Goal: Obtain resource: Download file/media

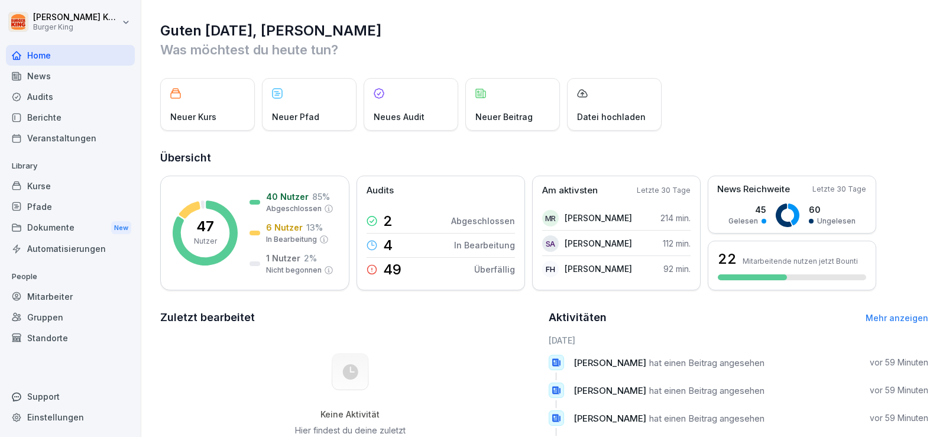
click at [101, 74] on div "News" at bounding box center [70, 76] width 129 height 21
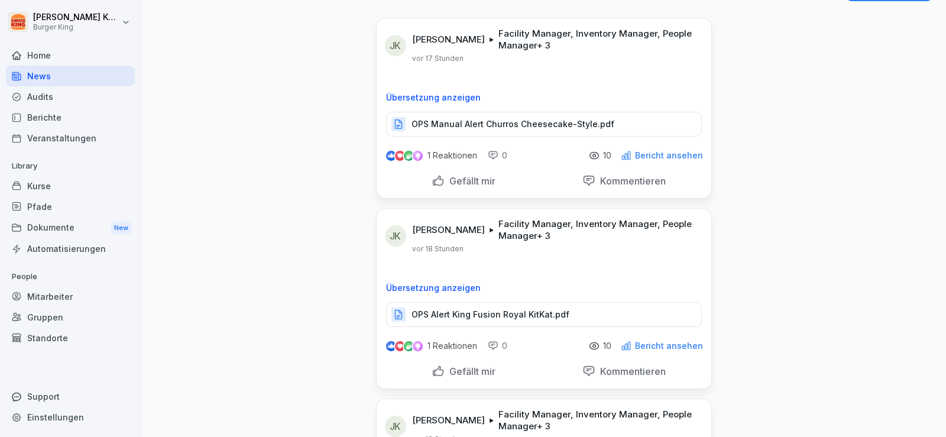
scroll to position [59, 0]
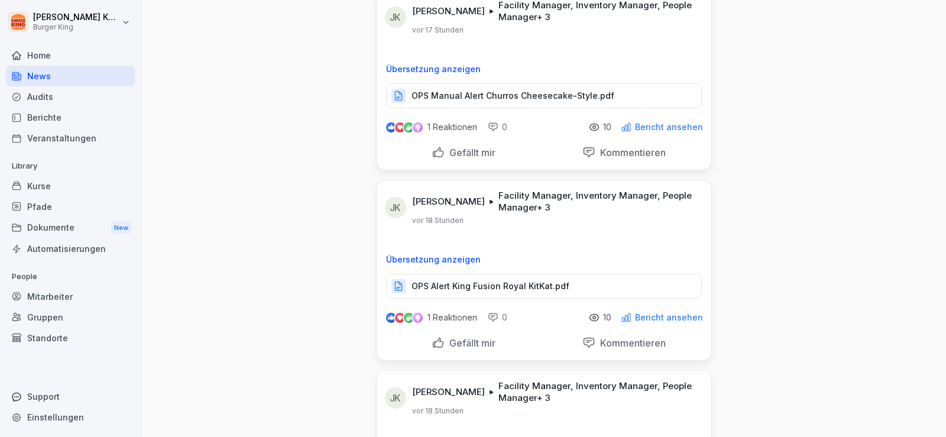
click at [525, 94] on p "OPS Manual Alert Churros Cheesecake-Style.pdf" at bounding box center [512, 96] width 203 height 12
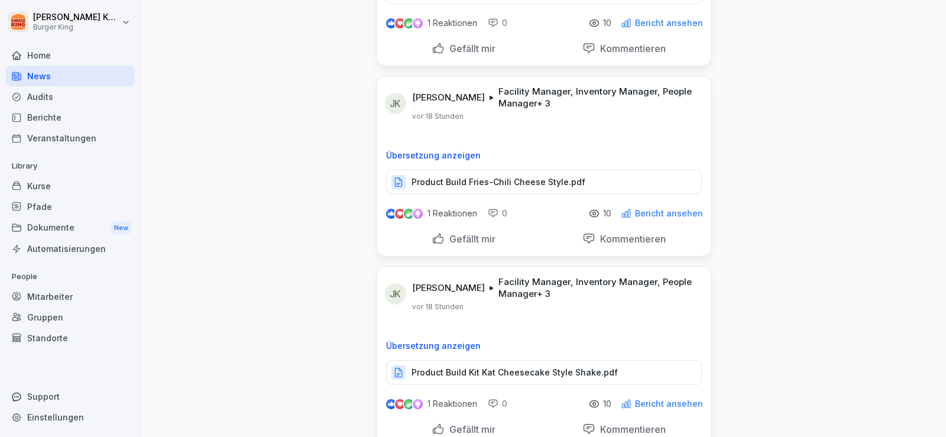
scroll to position [1832, 0]
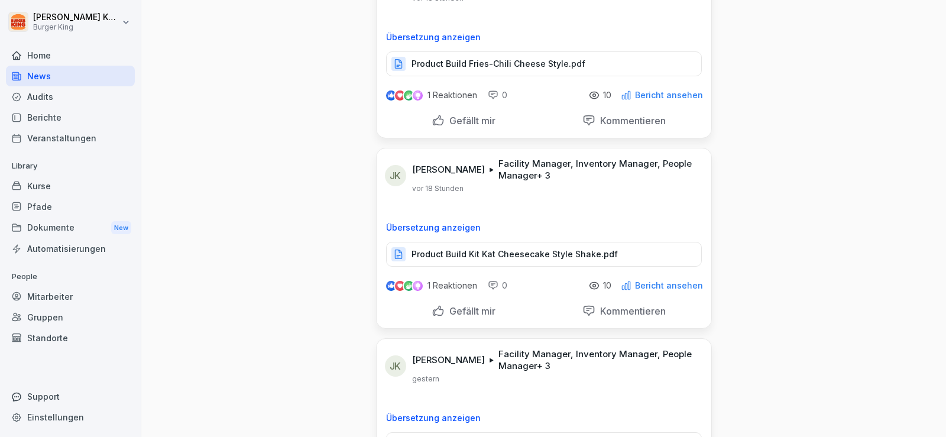
click at [556, 248] on p "Product Build Kit Kat Cheesecake Style Shake.pdf" at bounding box center [514, 254] width 206 height 12
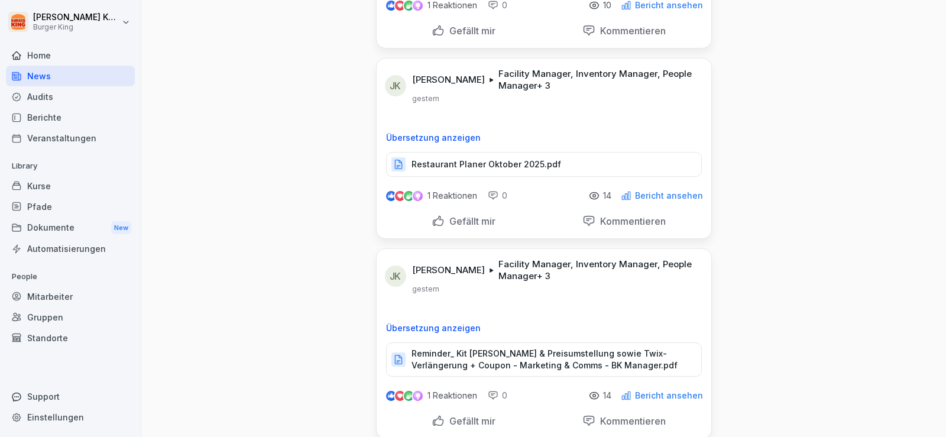
scroll to position [2128, 0]
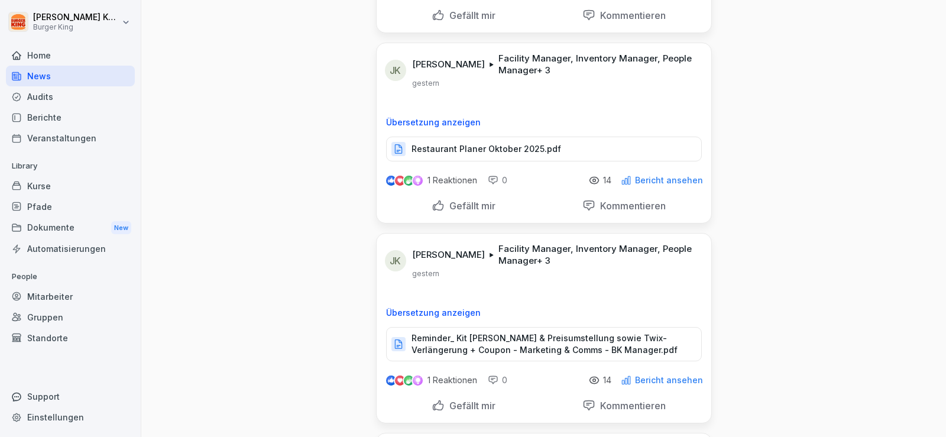
click at [510, 143] on p "Restaurant Planer Oktober 2025.pdf" at bounding box center [486, 149] width 150 height 12
click at [554, 343] on p "Reminder_ Kit [PERSON_NAME] & Preisumstellung sowie Twix-Verlängerung + Coupon …" at bounding box center [550, 344] width 278 height 24
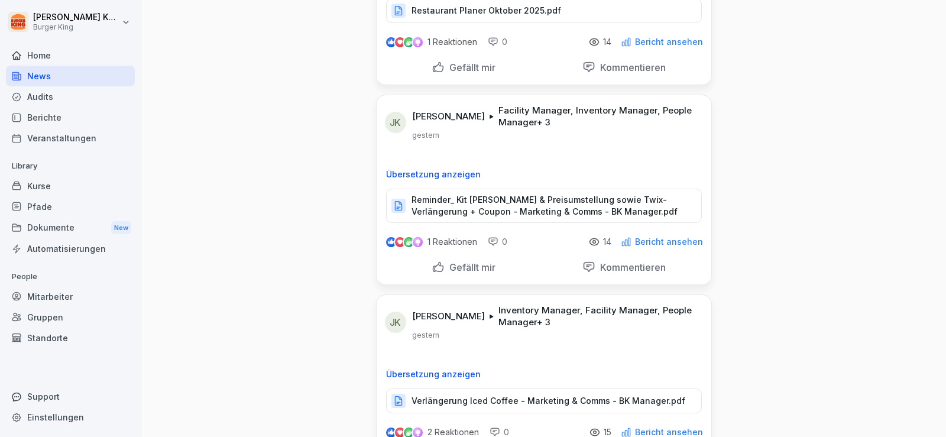
scroll to position [2364, 0]
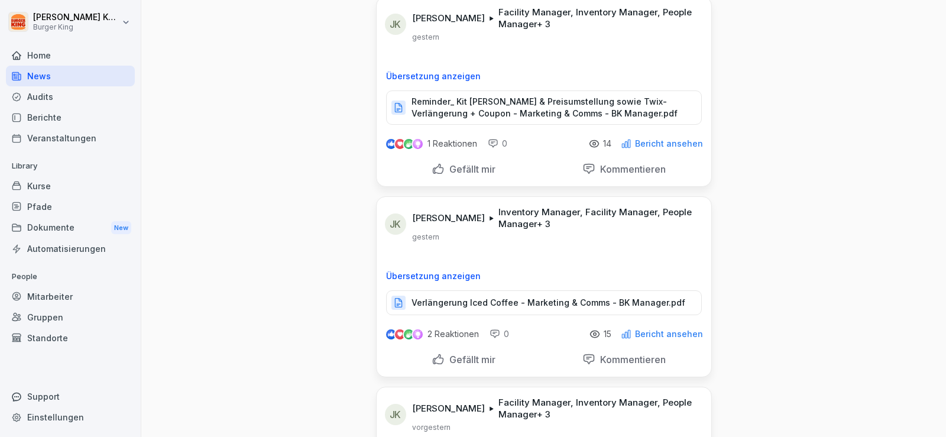
click at [532, 297] on p "Verlängerung Iced Coffee - Marketing & Comms - BK Manager.pdf" at bounding box center [548, 303] width 274 height 12
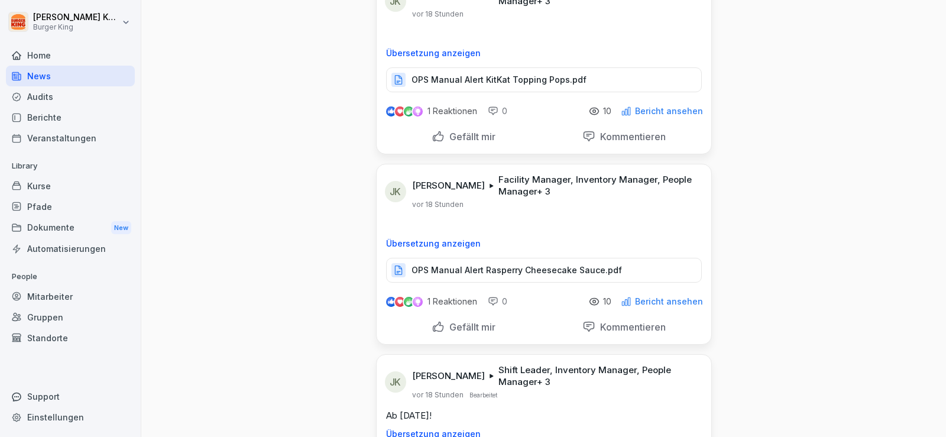
scroll to position [1064, 0]
